Goal: Task Accomplishment & Management: Manage account settings

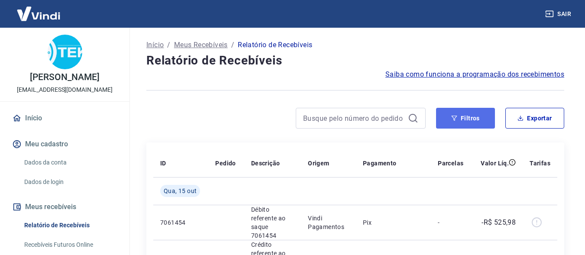
click at [478, 113] on button "Filtros" at bounding box center [465, 118] width 59 height 21
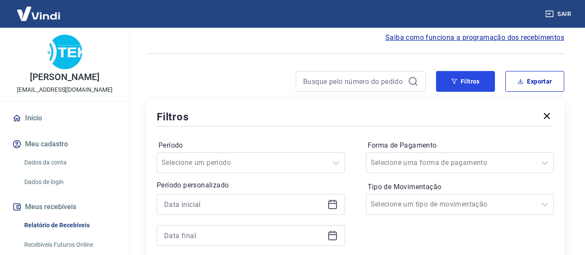
scroll to position [87, 0]
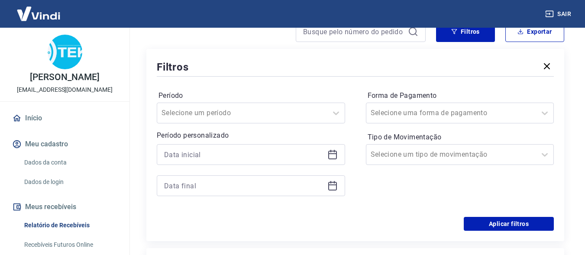
click at [331, 155] on icon at bounding box center [332, 154] width 10 height 10
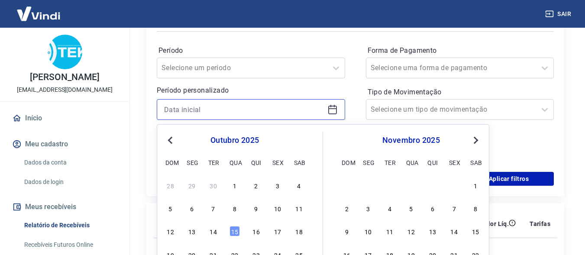
scroll to position [173, 0]
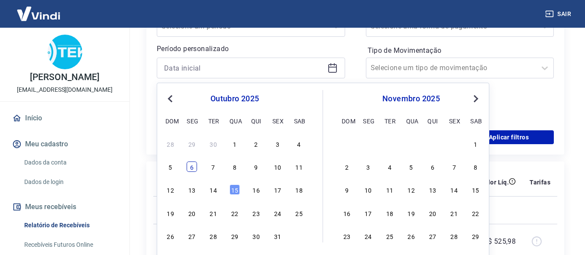
click at [194, 165] on div "6" at bounding box center [192, 166] width 10 height 10
type input "06/10/2025"
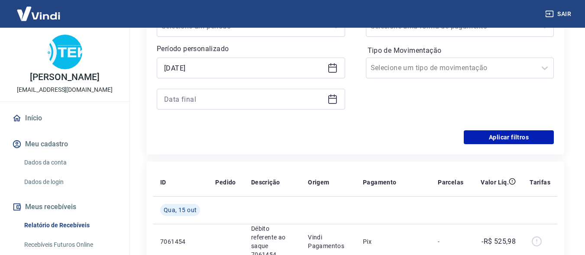
click at [328, 102] on icon at bounding box center [332, 99] width 10 height 10
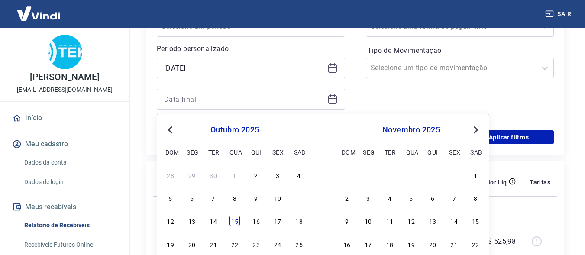
click at [232, 226] on div "15" at bounding box center [234, 221] width 10 height 10
type input "15/10/2025"
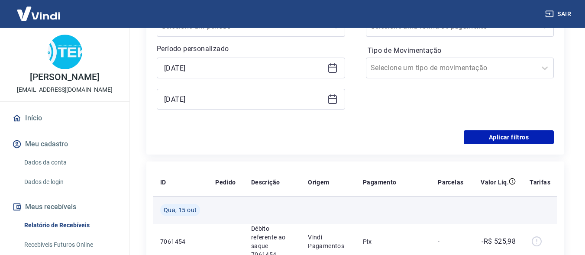
click at [233, 222] on td at bounding box center [225, 210] width 35 height 28
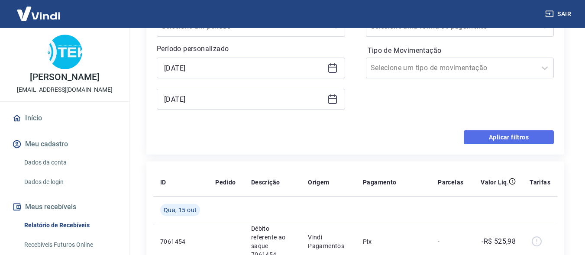
click at [501, 132] on button "Aplicar filtros" at bounding box center [509, 137] width 90 height 14
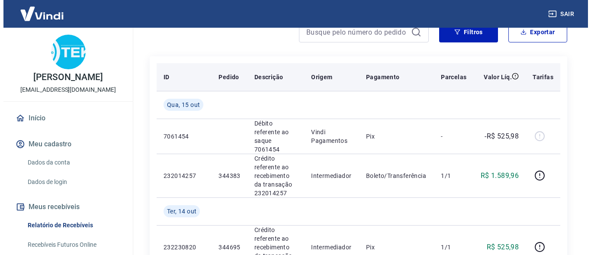
scroll to position [87, 0]
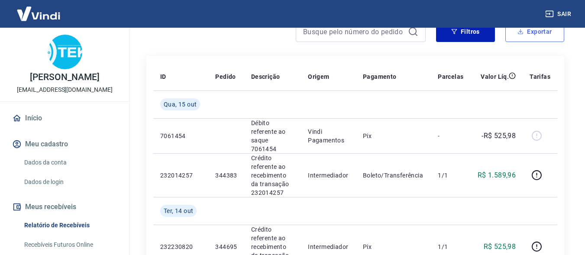
click at [515, 32] on button "Exportar" at bounding box center [534, 31] width 59 height 21
type input "06/10/2025"
type input "15/10/2025"
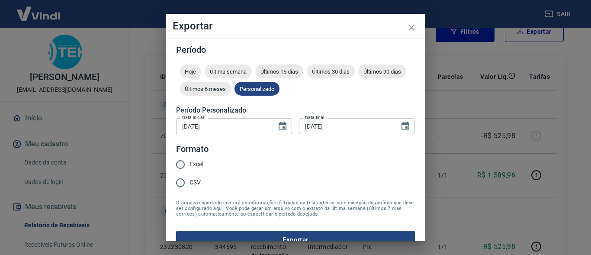
click at [180, 166] on input "Excel" at bounding box center [180, 164] width 18 height 18
radio input "true"
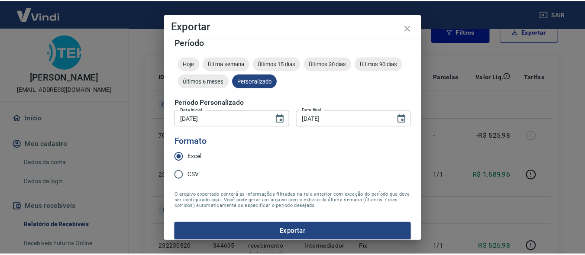
scroll to position [15, 0]
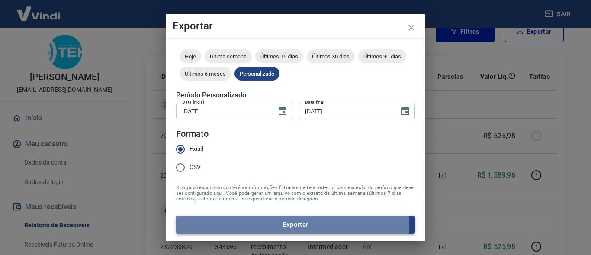
click at [281, 223] on button "Exportar" at bounding box center [295, 225] width 239 height 18
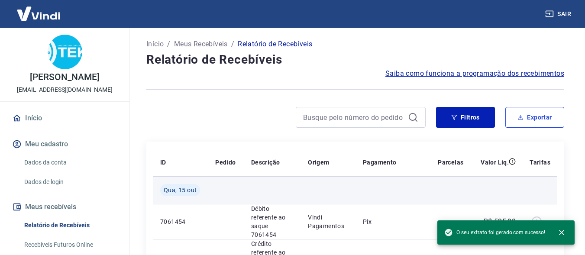
scroll to position [0, 0]
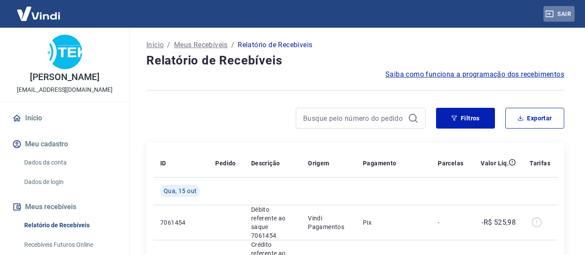
click at [564, 14] on button "Sair" at bounding box center [558, 14] width 31 height 16
